Goal: Transaction & Acquisition: Purchase product/service

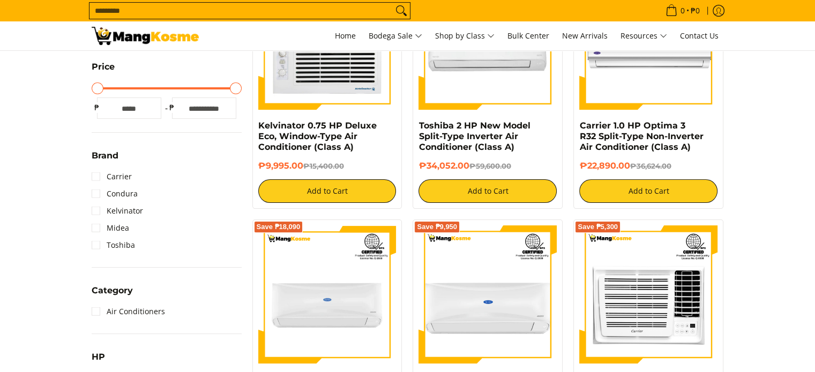
scroll to position [283, 0]
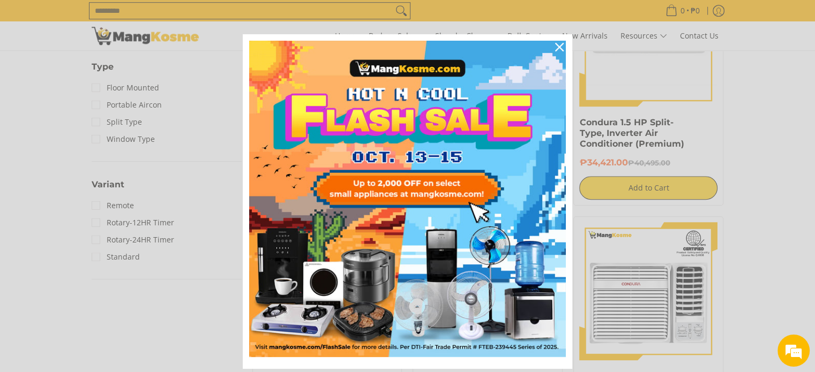
scroll to position [1128, 0]
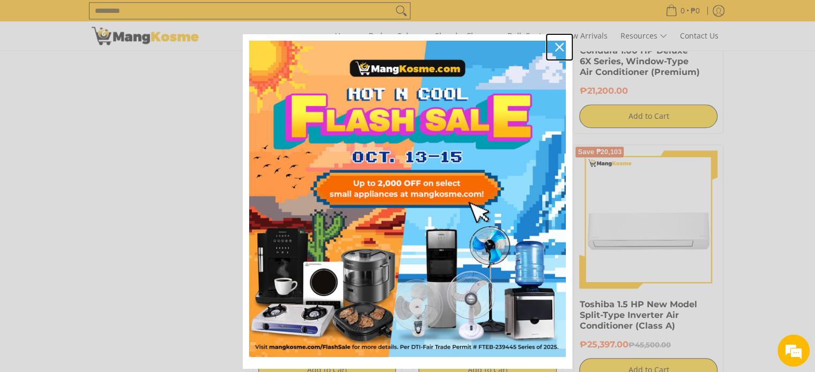
click at [555, 44] on icon "close icon" at bounding box center [559, 47] width 9 height 9
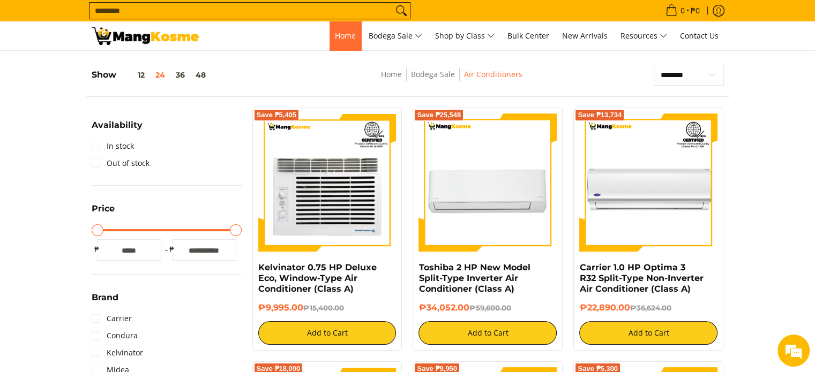
scroll to position [0, 0]
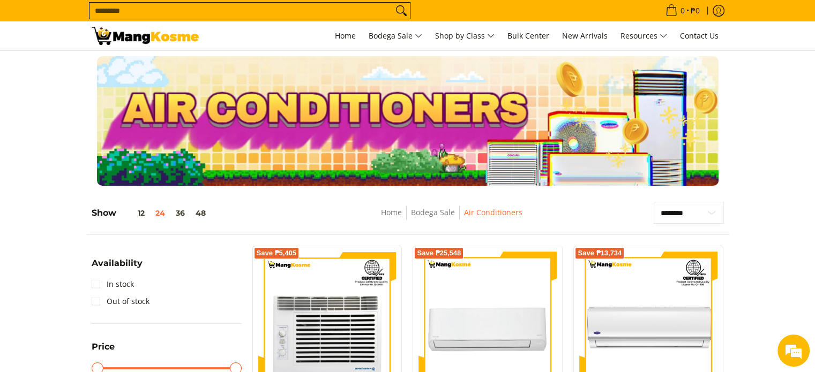
click at [271, 9] on input "Search..." at bounding box center [240, 11] width 303 height 16
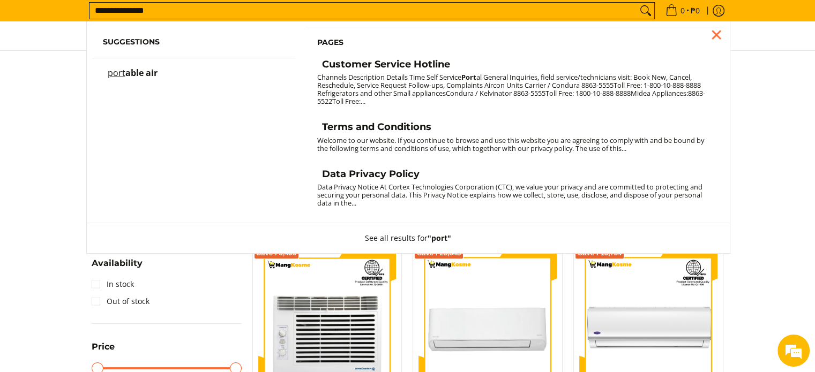
type input "**********"
click at [637, 3] on button "Search" at bounding box center [645, 11] width 17 height 16
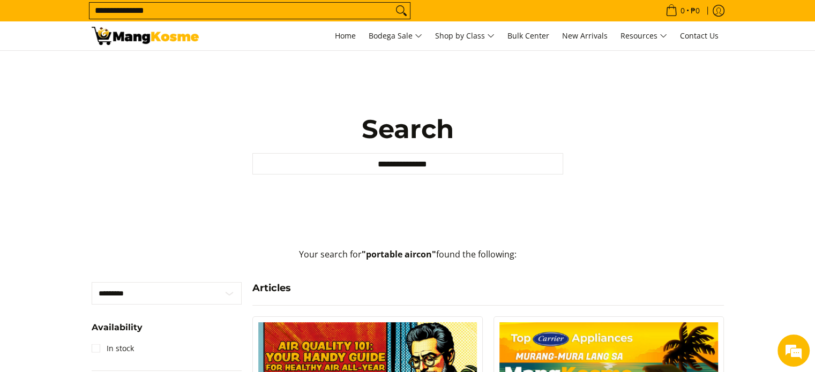
click at [129, 14] on input "**********" at bounding box center [240, 11] width 303 height 16
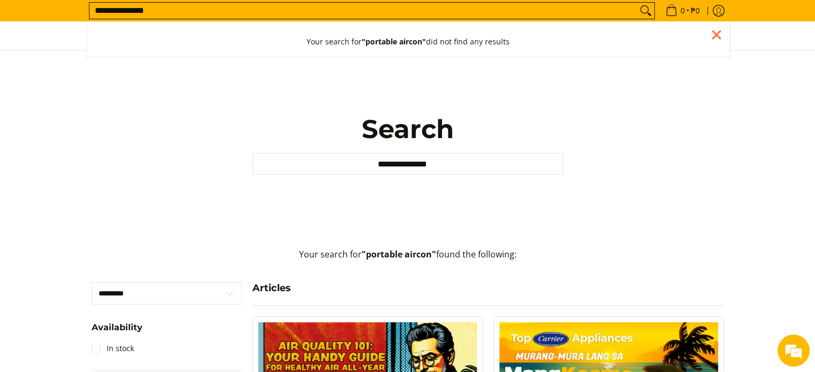
click at [166, 6] on input "**********" at bounding box center [362, 11] width 547 height 16
click at [185, 6] on input "**********" at bounding box center [362, 11] width 547 height 16
click at [184, 6] on input "**********" at bounding box center [362, 11] width 547 height 16
click at [717, 34] on div "Close pop up" at bounding box center [716, 35] width 16 height 16
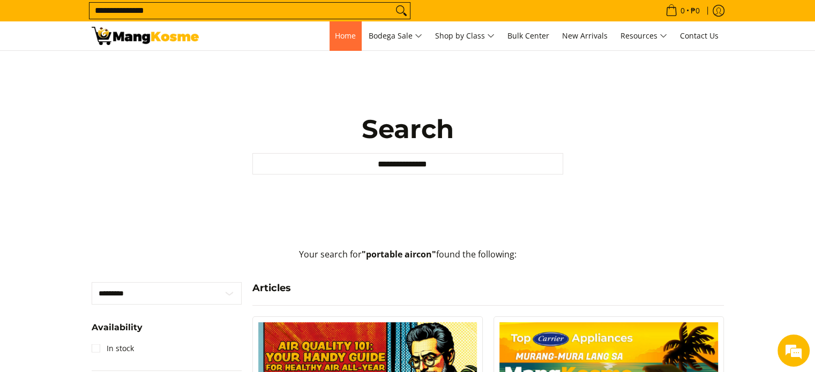
click at [341, 37] on span "Home" at bounding box center [345, 36] width 21 height 10
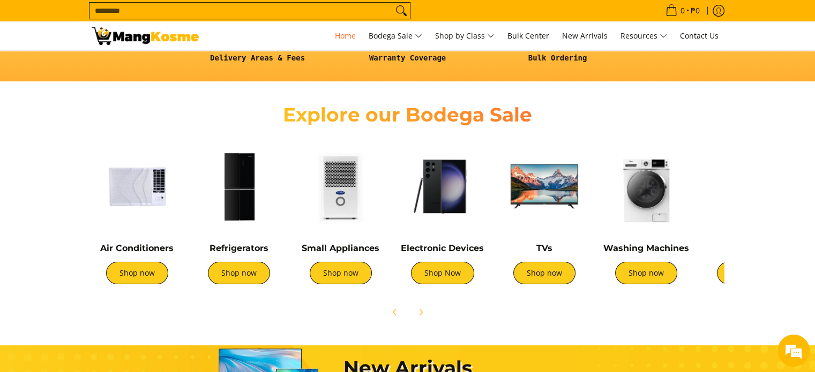
click at [334, 192] on img at bounding box center [340, 186] width 91 height 91
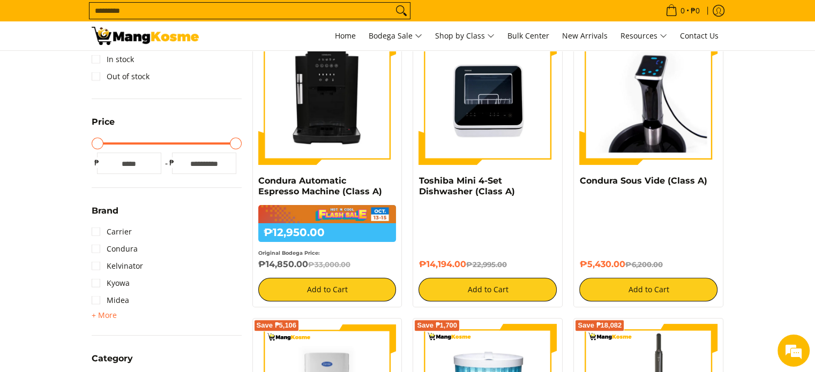
scroll to position [211, 0]
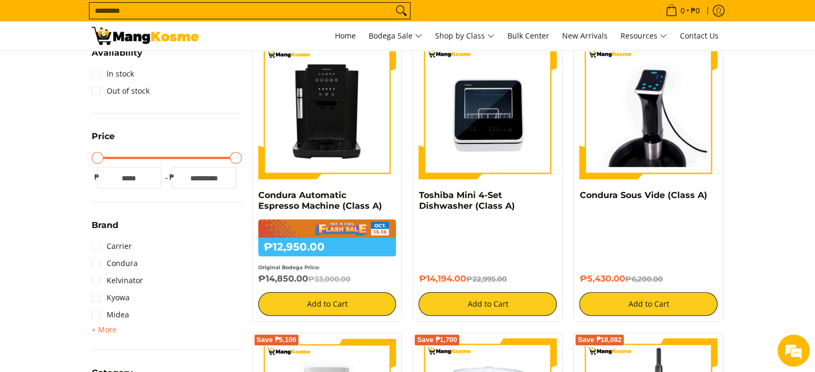
drag, startPoint x: 822, startPoint y: 49, endPoint x: 822, endPoint y: 72, distance: 23.6
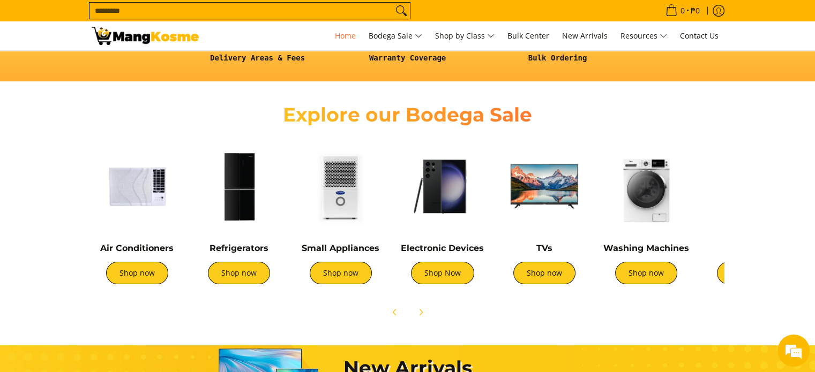
scroll to position [326, 0]
click at [139, 196] on img at bounding box center [137, 186] width 91 height 91
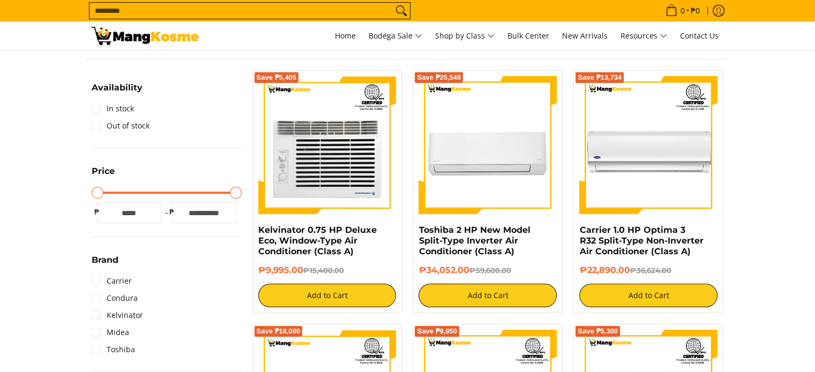
scroll to position [202, 0]
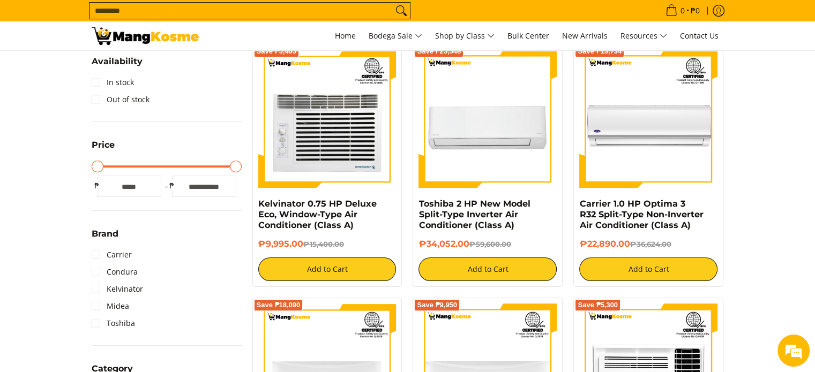
drag, startPoint x: 822, startPoint y: 63, endPoint x: 822, endPoint y: 72, distance: 9.6
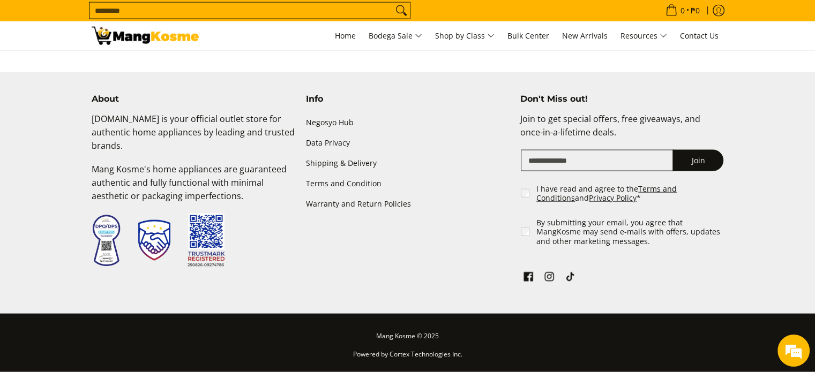
scroll to position [1975, 0]
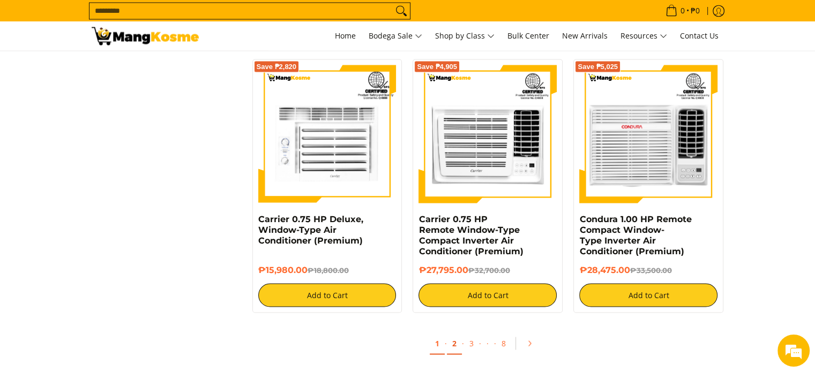
click at [455, 344] on link "2" at bounding box center [454, 344] width 15 height 22
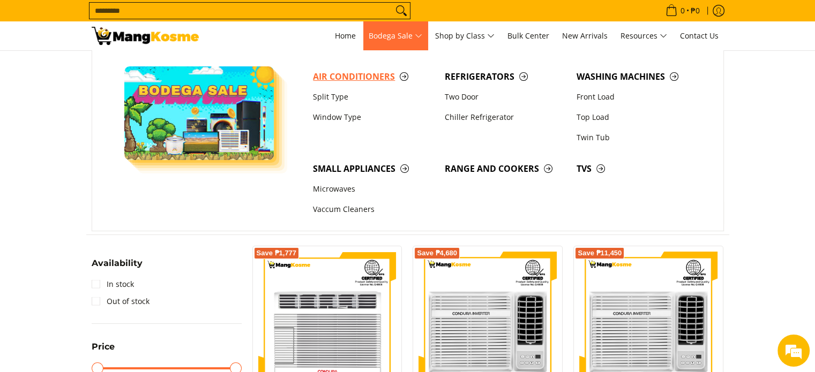
click at [356, 77] on span "Air Conditioners" at bounding box center [373, 76] width 121 height 13
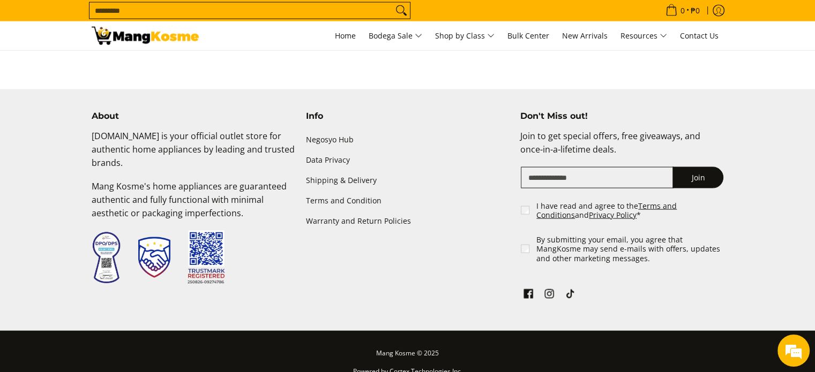
scroll to position [1955, 0]
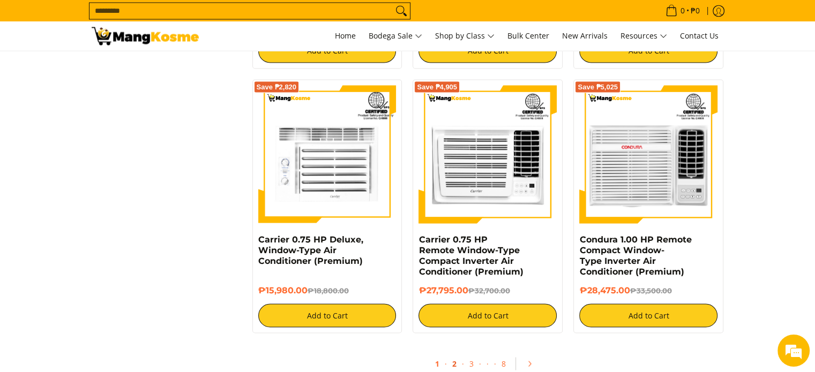
click at [453, 364] on link "2" at bounding box center [454, 364] width 15 height 22
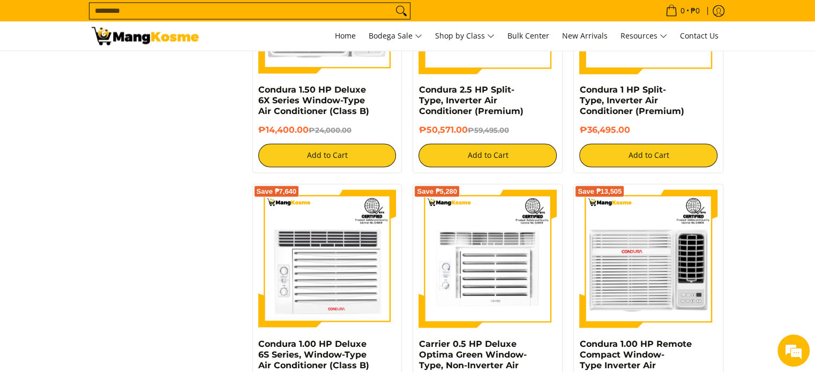
scroll to position [2176, 0]
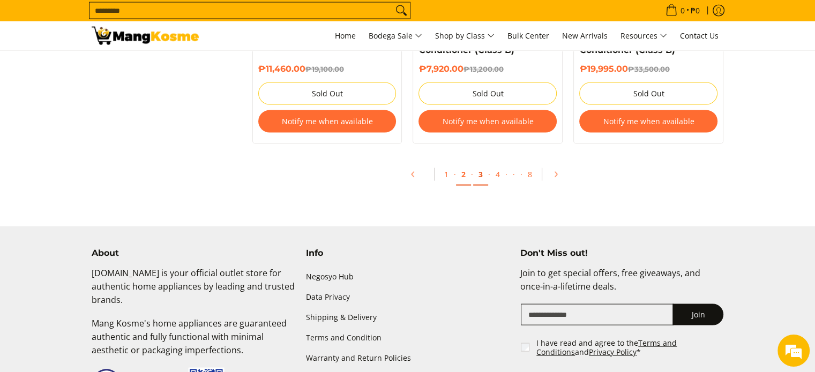
click at [480, 177] on link "3" at bounding box center [480, 175] width 15 height 22
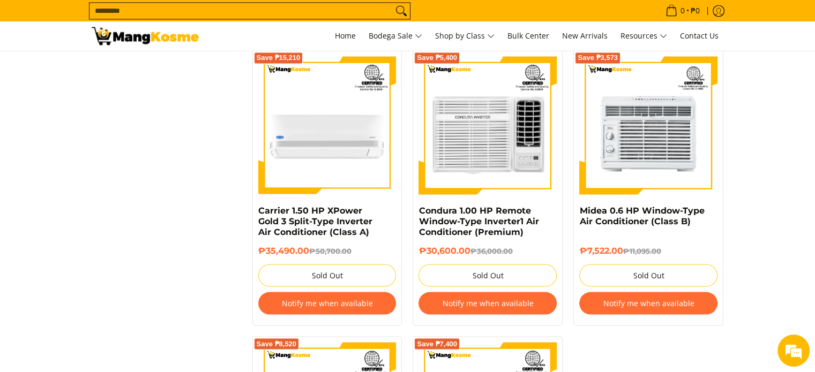
scroll to position [2281, 0]
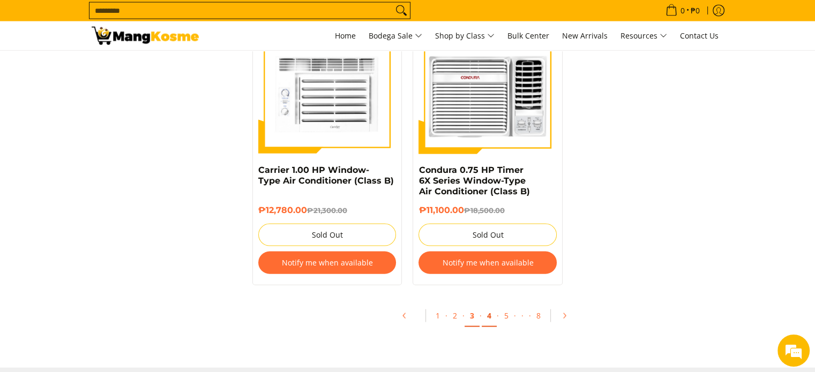
click at [489, 306] on link "4" at bounding box center [489, 316] width 15 height 22
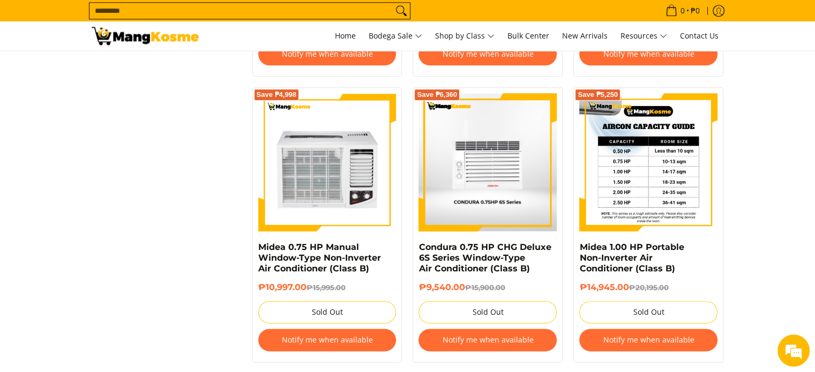
click at [664, 182] on img at bounding box center [648, 162] width 138 height 138
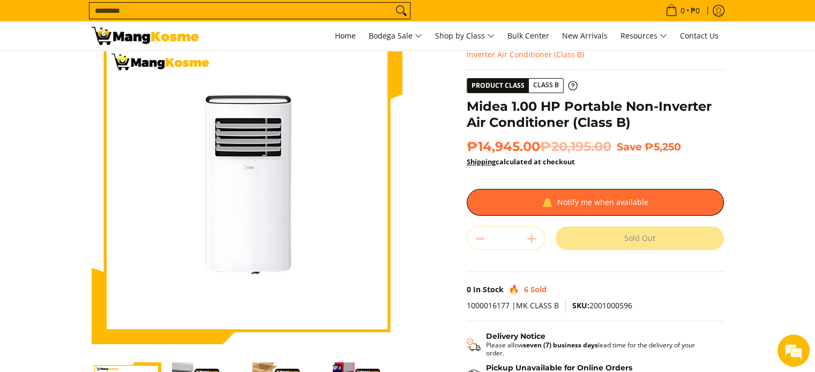
scroll to position [36, 0]
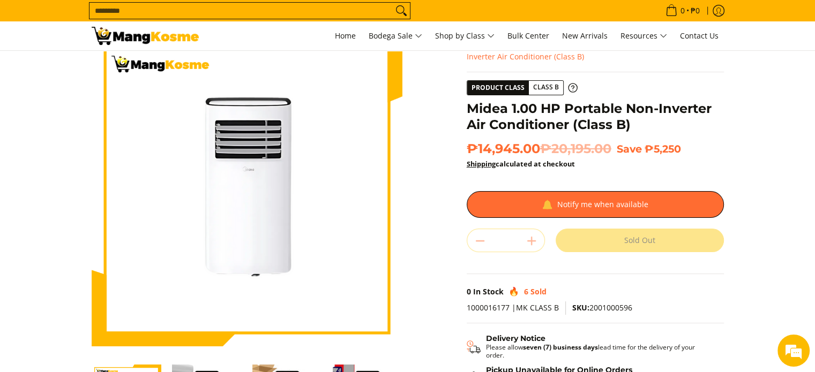
click at [547, 106] on h1 "Midea 1.00 HP Portable Non-Inverter Air Conditioner (Class B)" at bounding box center [595, 117] width 257 height 32
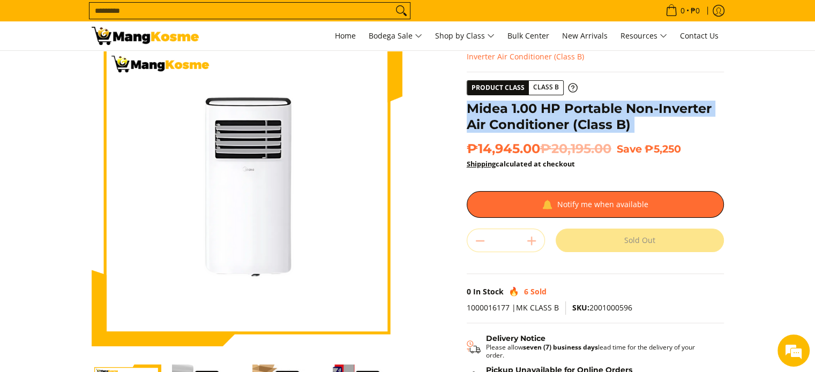
click at [547, 106] on h1 "Midea 1.00 HP Portable Non-Inverter Air Conditioner (Class B)" at bounding box center [595, 117] width 257 height 32
copy div "Midea 1.00 HP Portable Non-Inverter Air Conditioner (Class B)"
